Goal: Navigation & Orientation: Find specific page/section

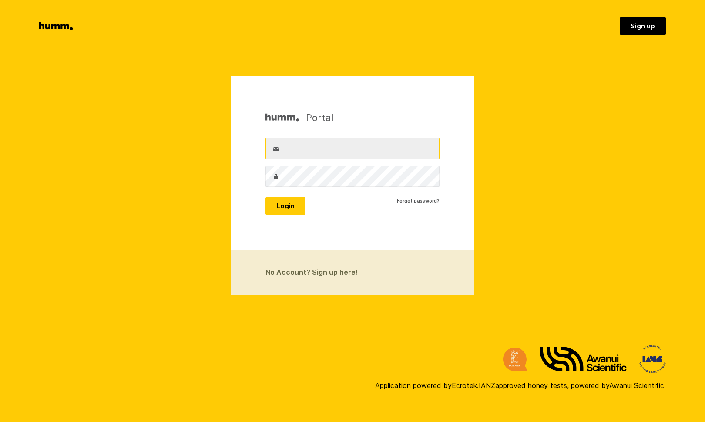
type input "[EMAIL_ADDRESS][DOMAIN_NAME]"
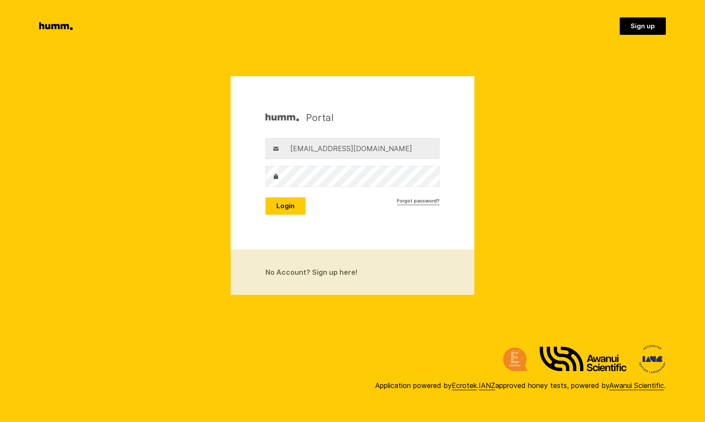
click at [281, 201] on button "Login" at bounding box center [286, 205] width 40 height 17
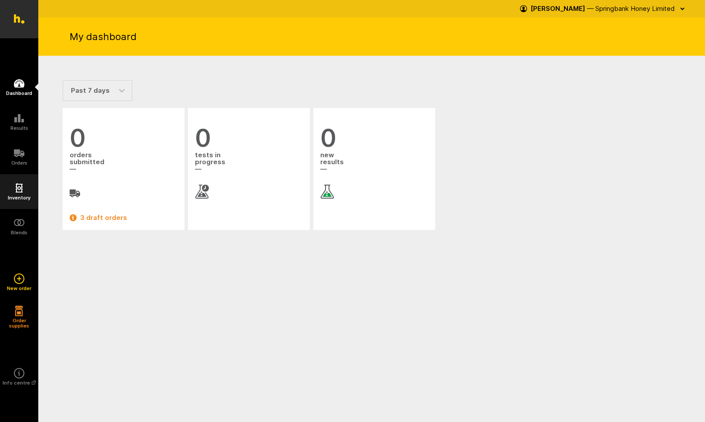
click at [24, 196] on h5 "Inventory" at bounding box center [19, 197] width 23 height 5
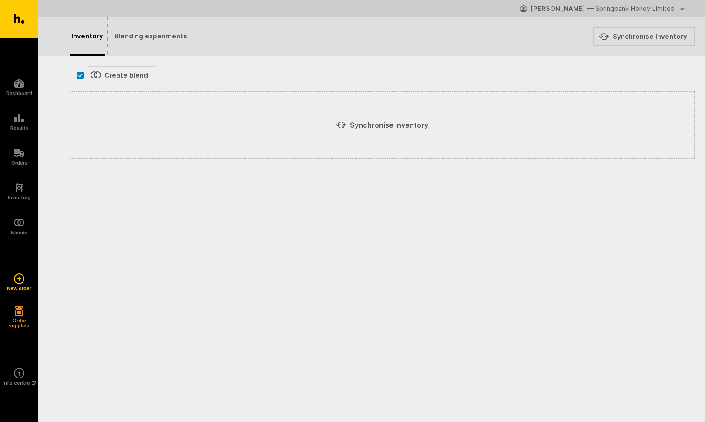
click at [148, 33] on link "Blending experiments" at bounding box center [151, 36] width 84 height 38
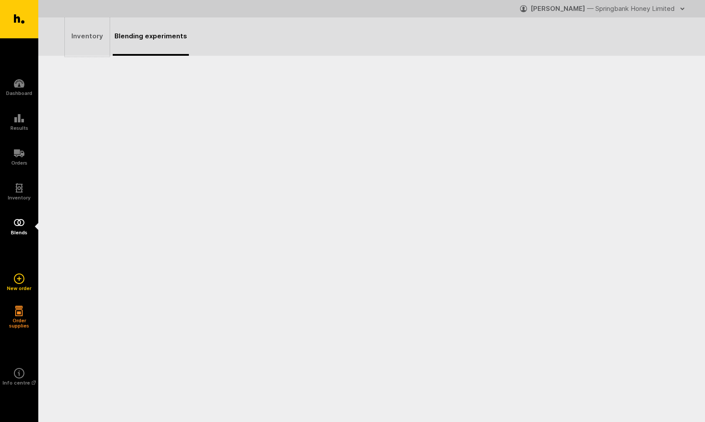
click at [86, 40] on link "Inventory" at bounding box center [87, 36] width 43 height 38
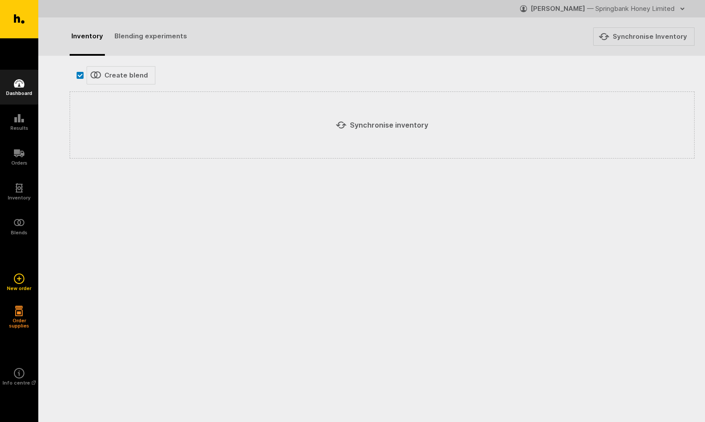
click at [15, 81] on icon at bounding box center [19, 83] width 10 height 10
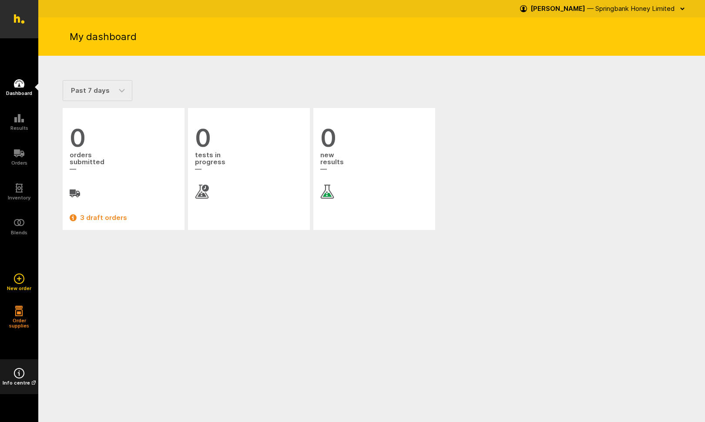
click at [25, 377] on link "Info centre" at bounding box center [19, 376] width 38 height 35
